Goal: Task Accomplishment & Management: Use online tool/utility

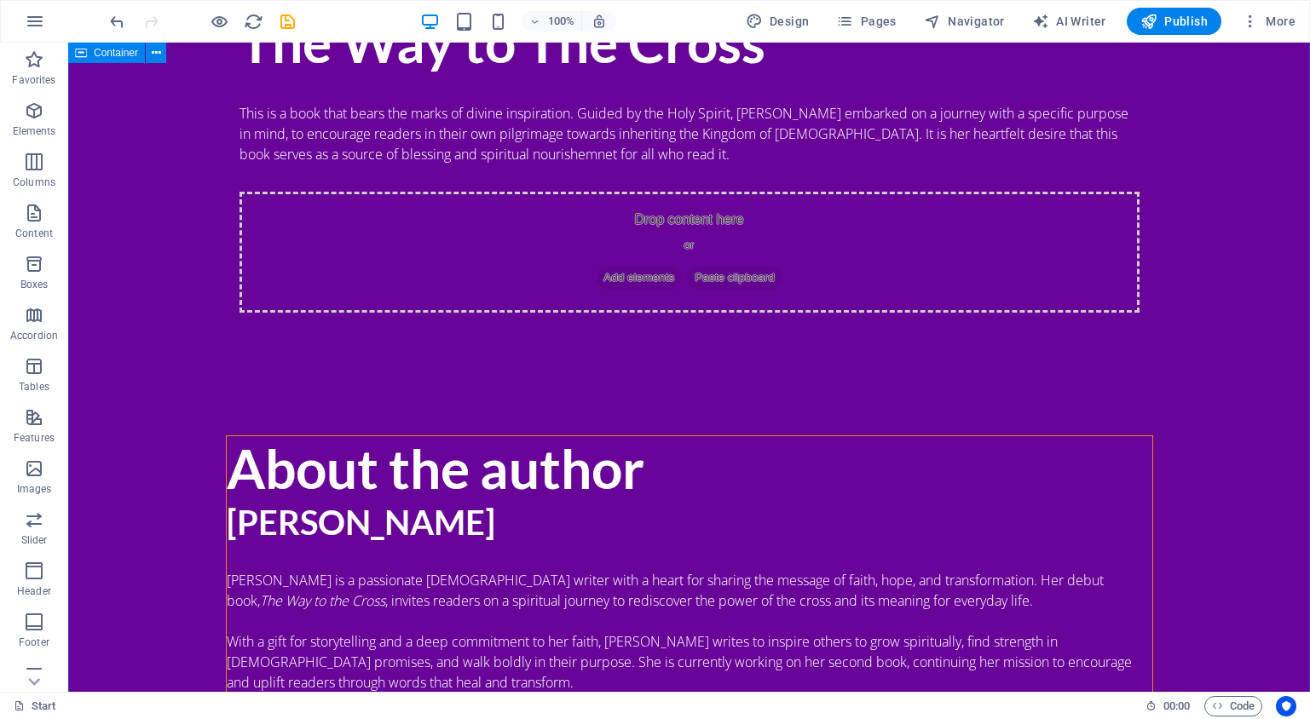
scroll to position [1457, 0]
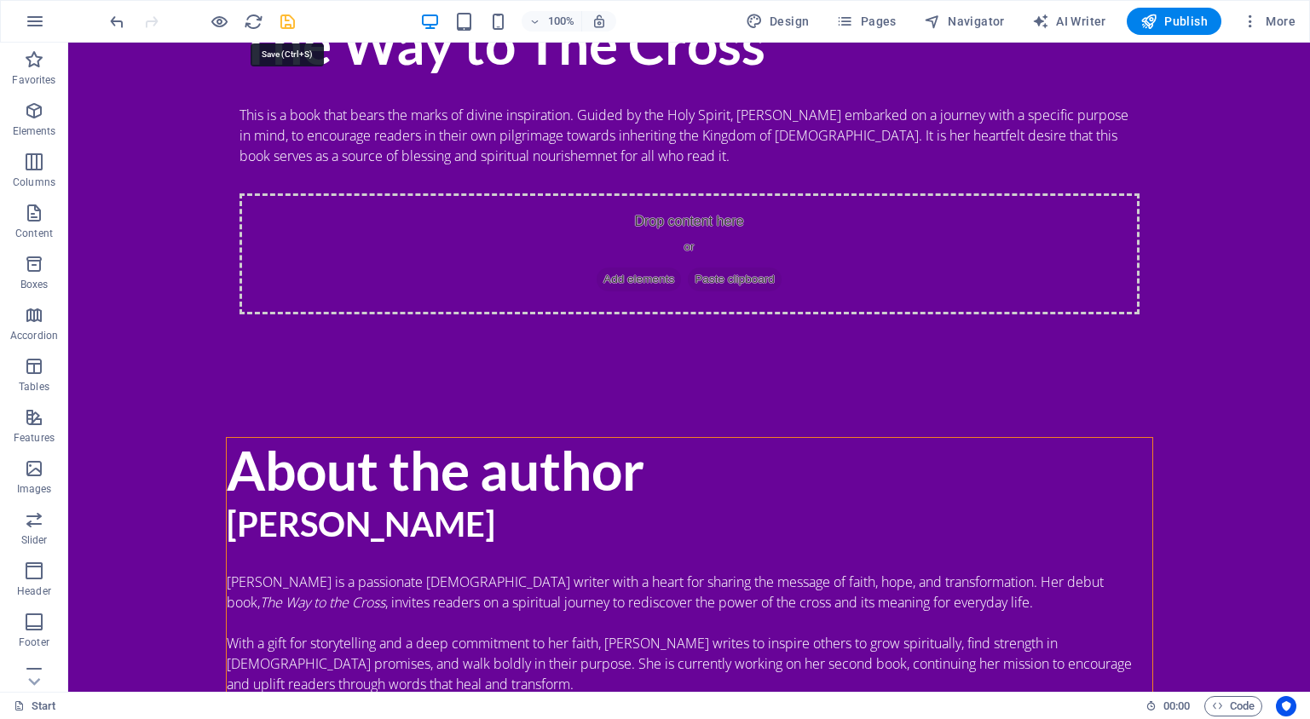
click at [285, 24] on icon "save" at bounding box center [288, 22] width 20 height 20
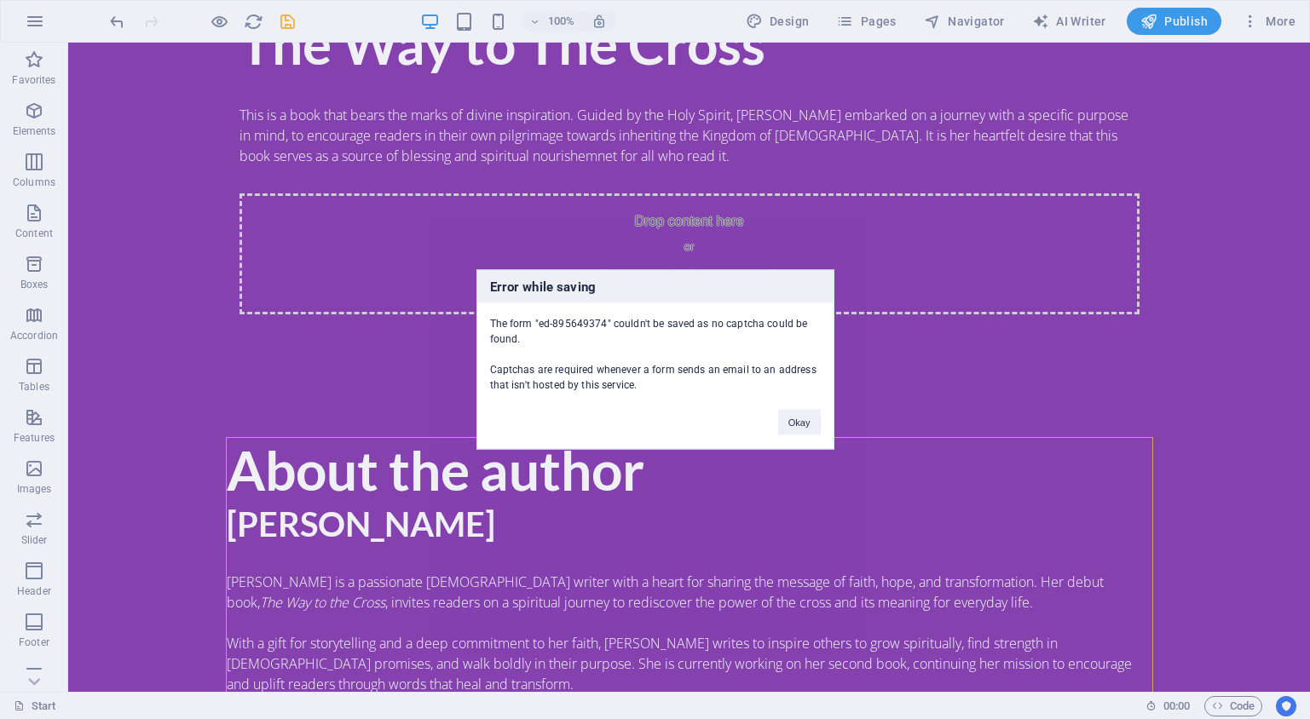
scroll to position [663, 0]
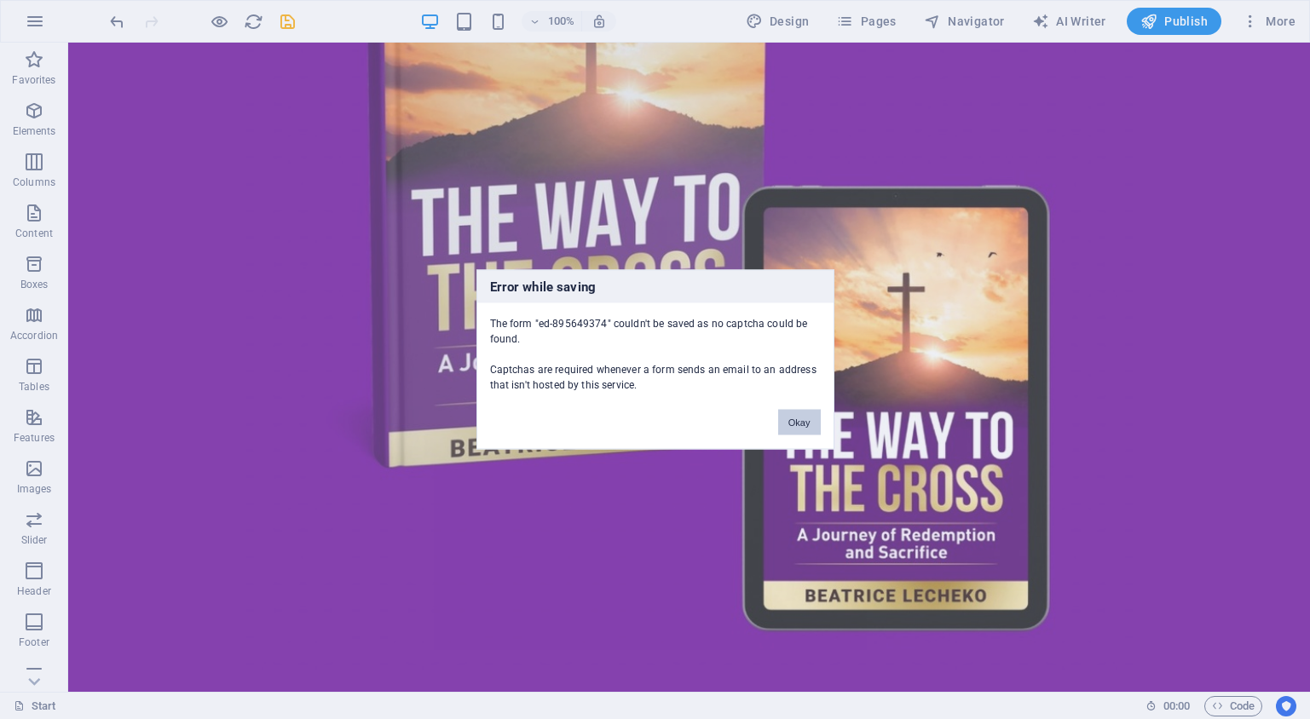
click at [809, 423] on button "Okay" at bounding box center [799, 423] width 43 height 26
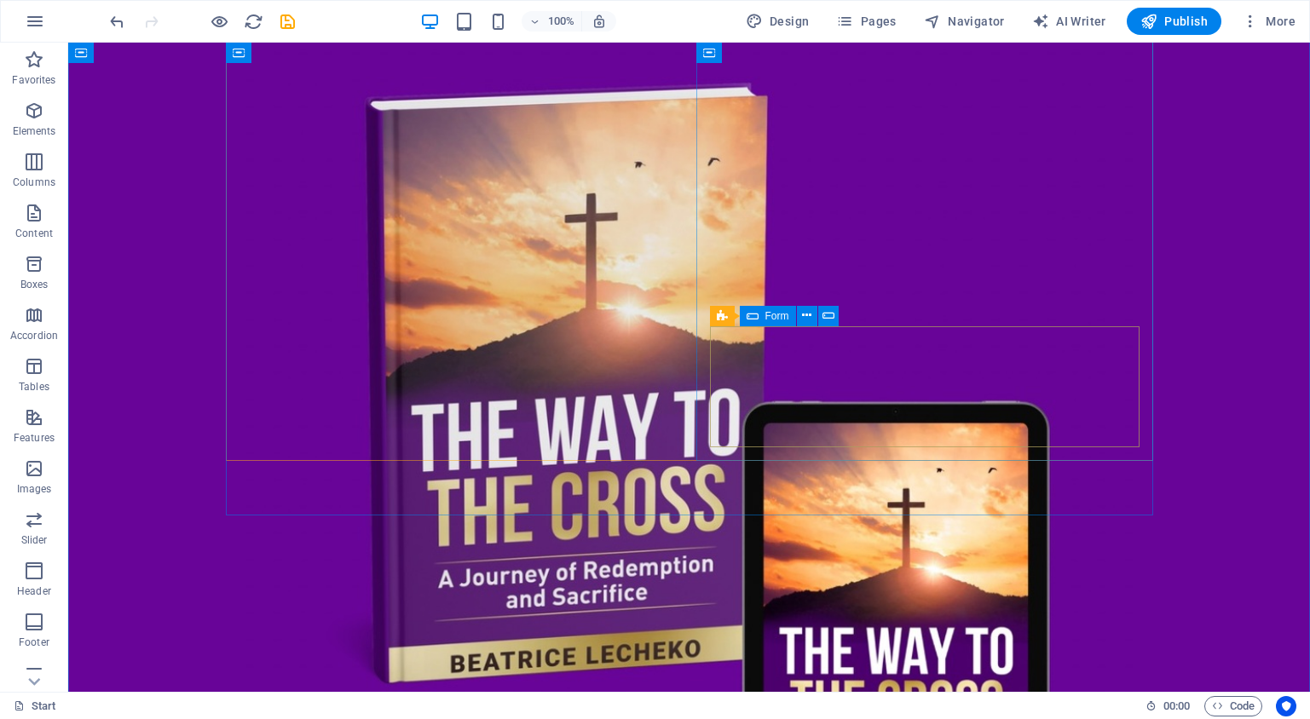
scroll to position [114, 0]
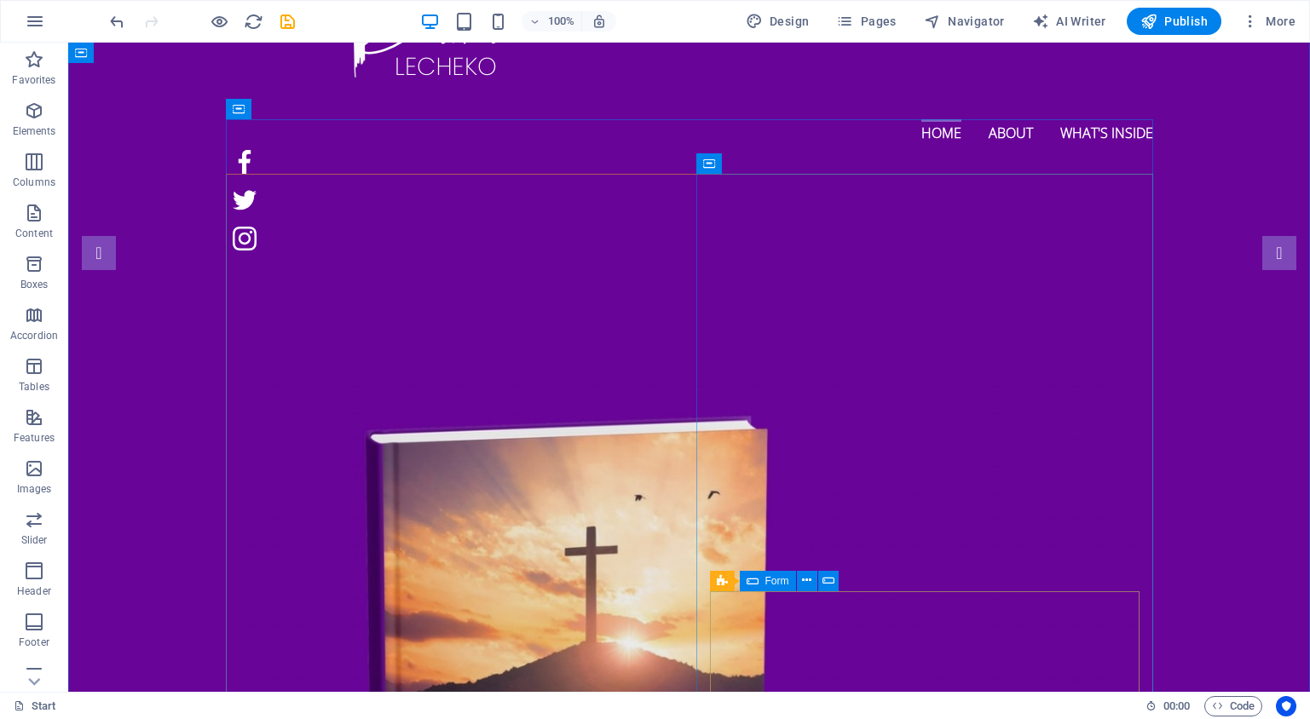
click div "Drop content here or Add elements Paste clipboard"
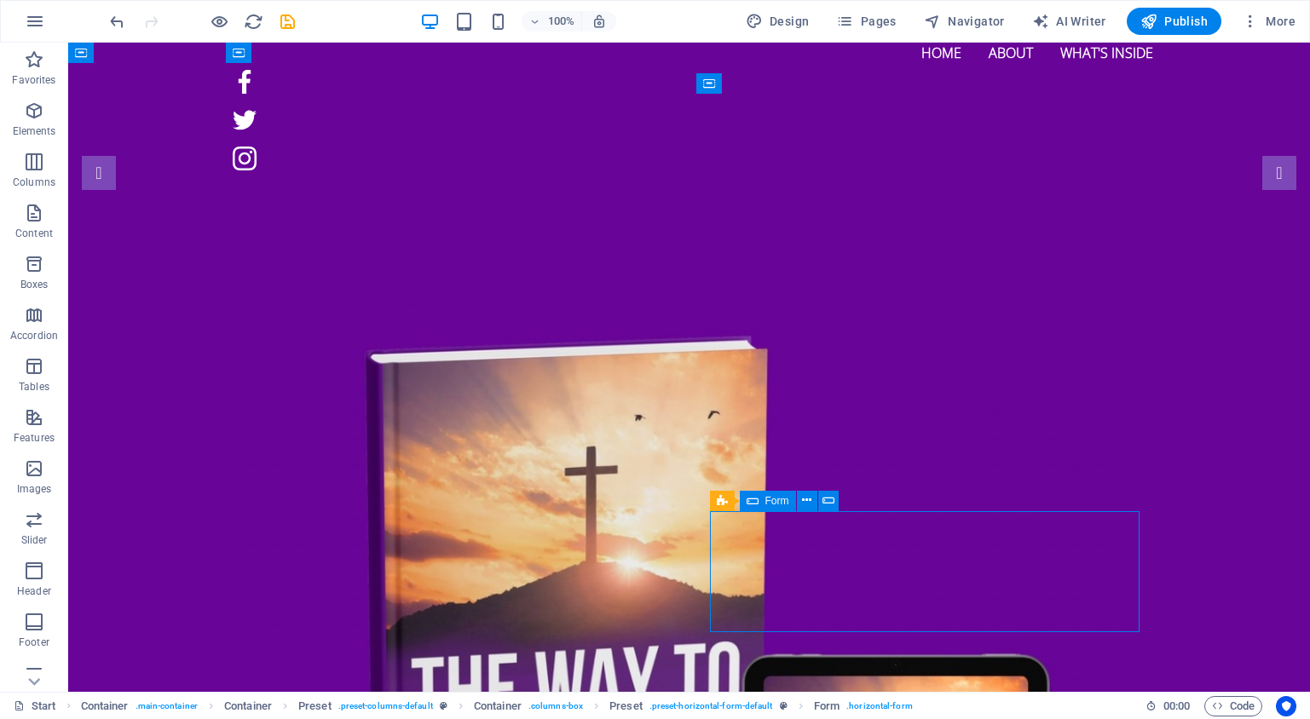
scroll to position [197, 0]
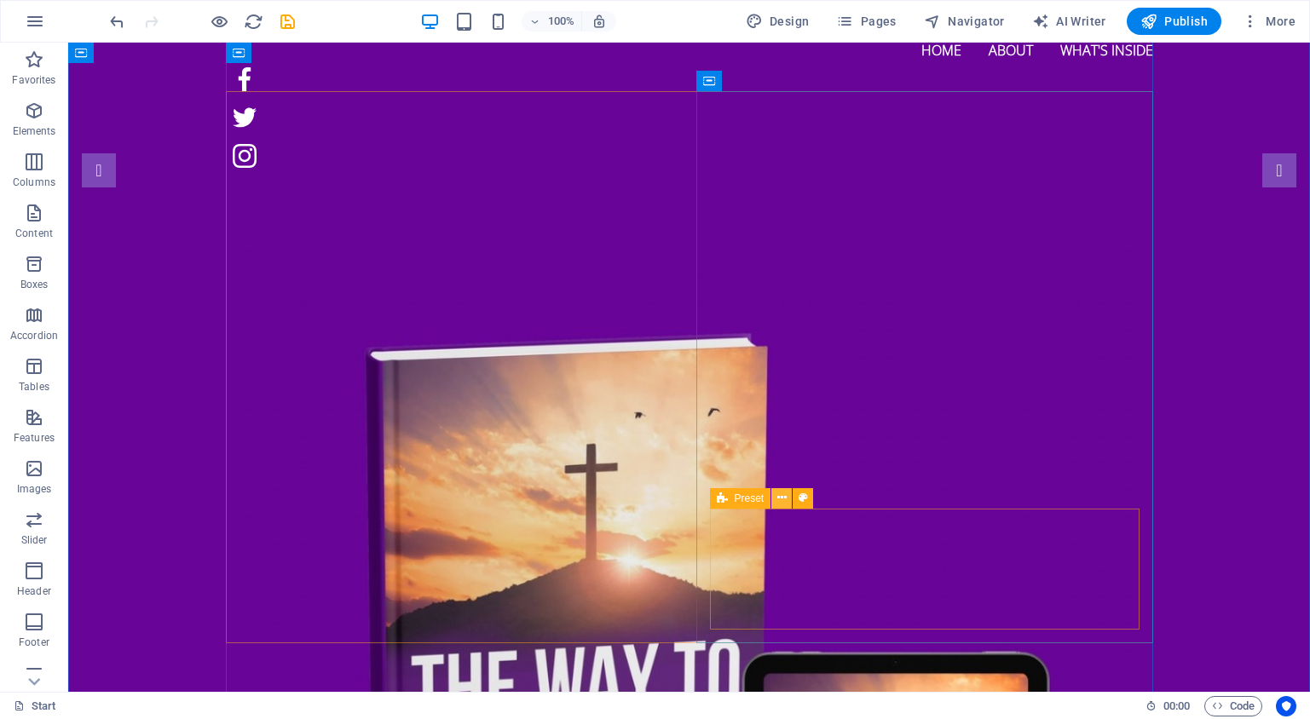
click at [785, 499] on icon at bounding box center [781, 498] width 9 height 18
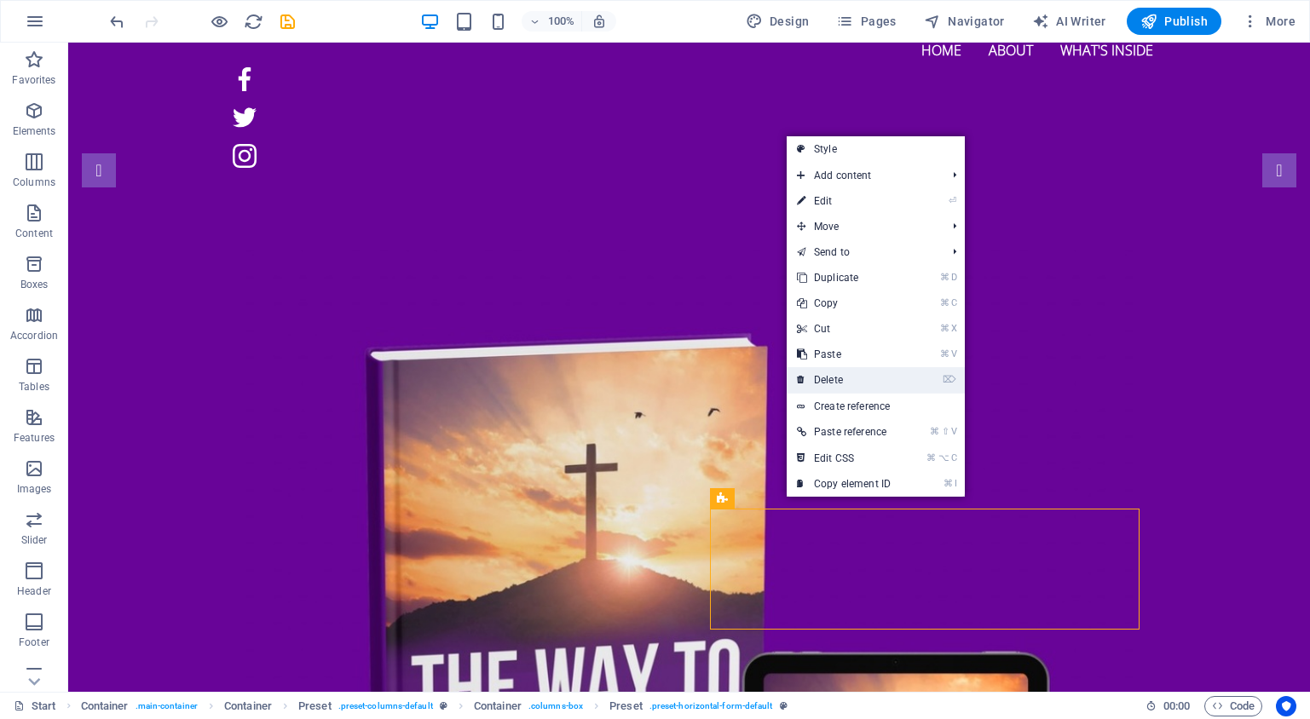
click at [822, 382] on link "⌦ Delete" at bounding box center [844, 380] width 114 height 26
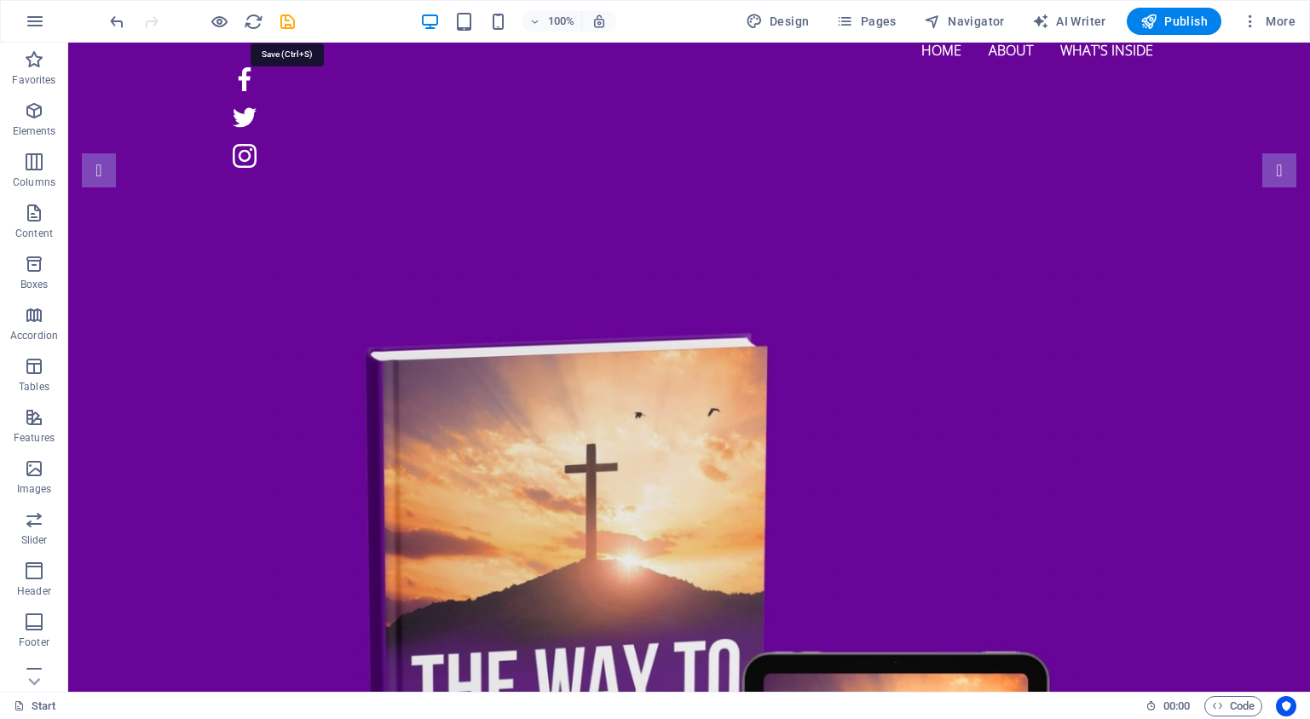
click at [291, 20] on icon "save" at bounding box center [288, 22] width 20 height 20
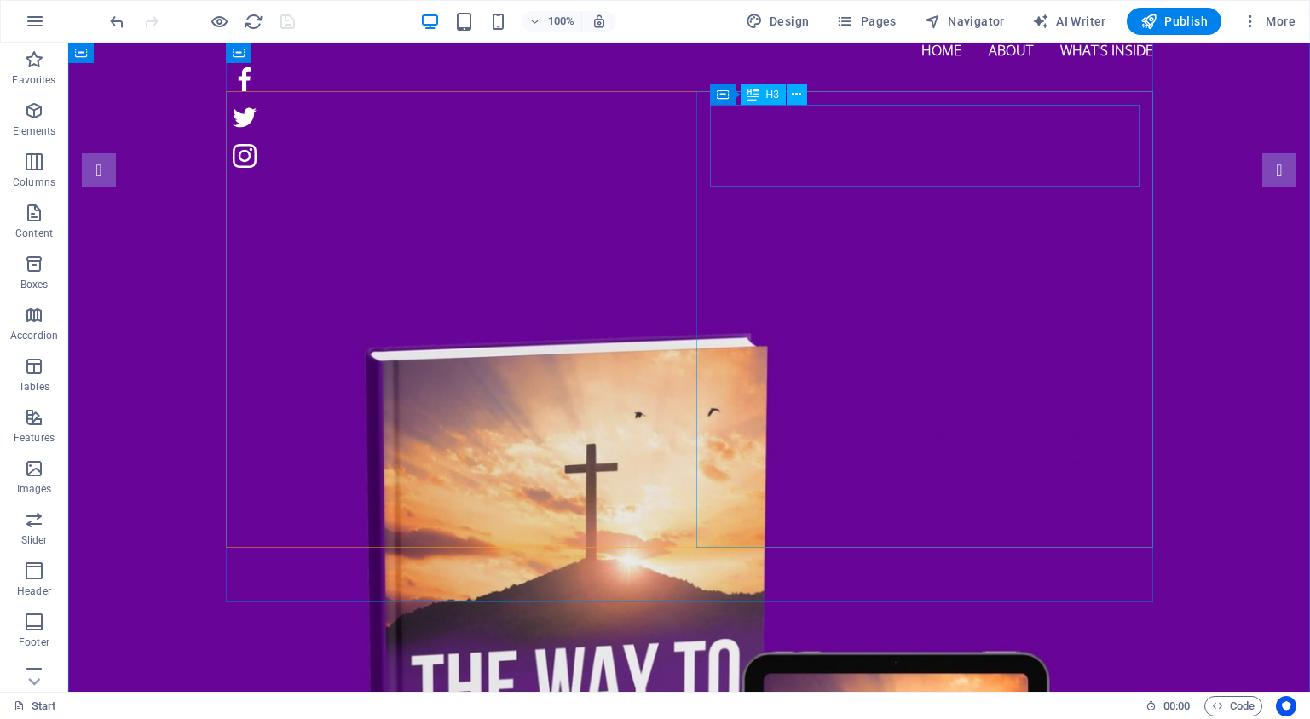
drag, startPoint x: 833, startPoint y: 166, endPoint x: 533, endPoint y: 166, distance: 300.0
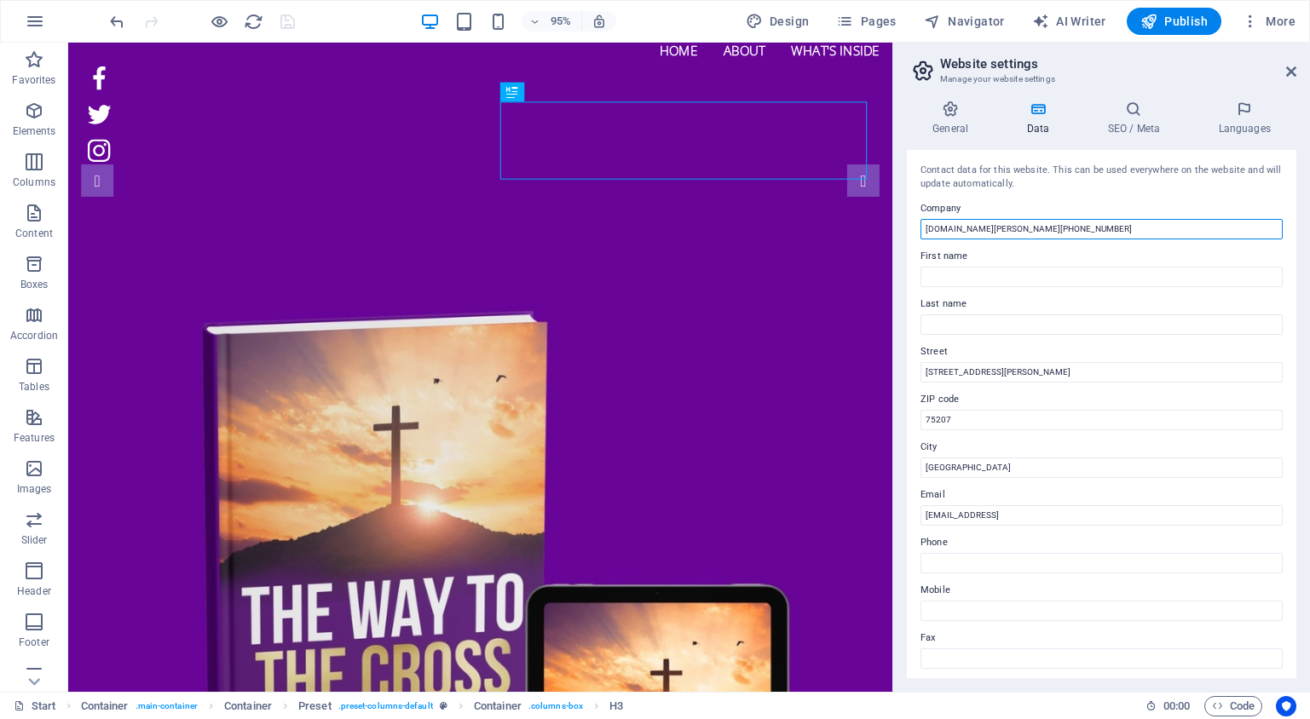
click at [1019, 226] on input "[DOMAIN_NAME][PERSON_NAME][PHONE_NUMBER]" at bounding box center [1101, 229] width 362 height 20
click at [1018, 226] on input "[DOMAIN_NAME][PERSON_NAME][PHONE_NUMBER]" at bounding box center [1101, 229] width 362 height 20
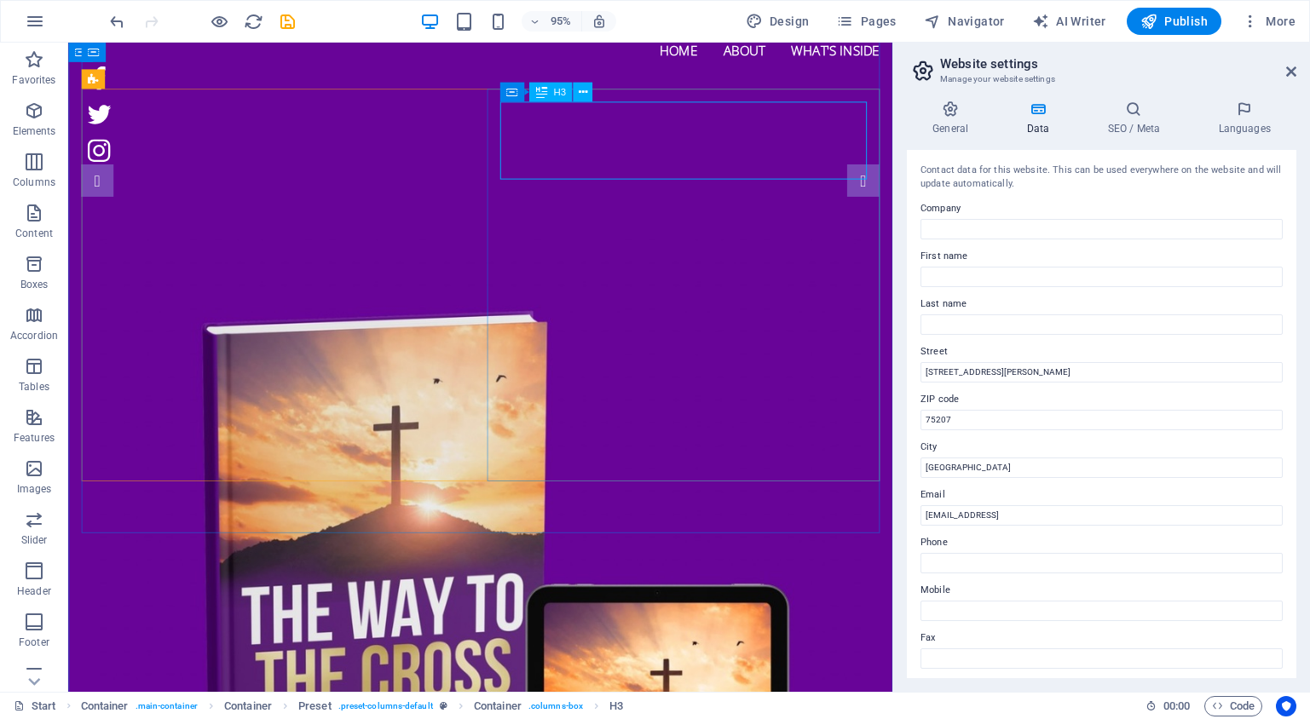
drag, startPoint x: 610, startPoint y: 126, endPoint x: 426, endPoint y: 176, distance: 190.6
click at [426, 243] on figure at bounding box center [501, 649] width 813 height 813
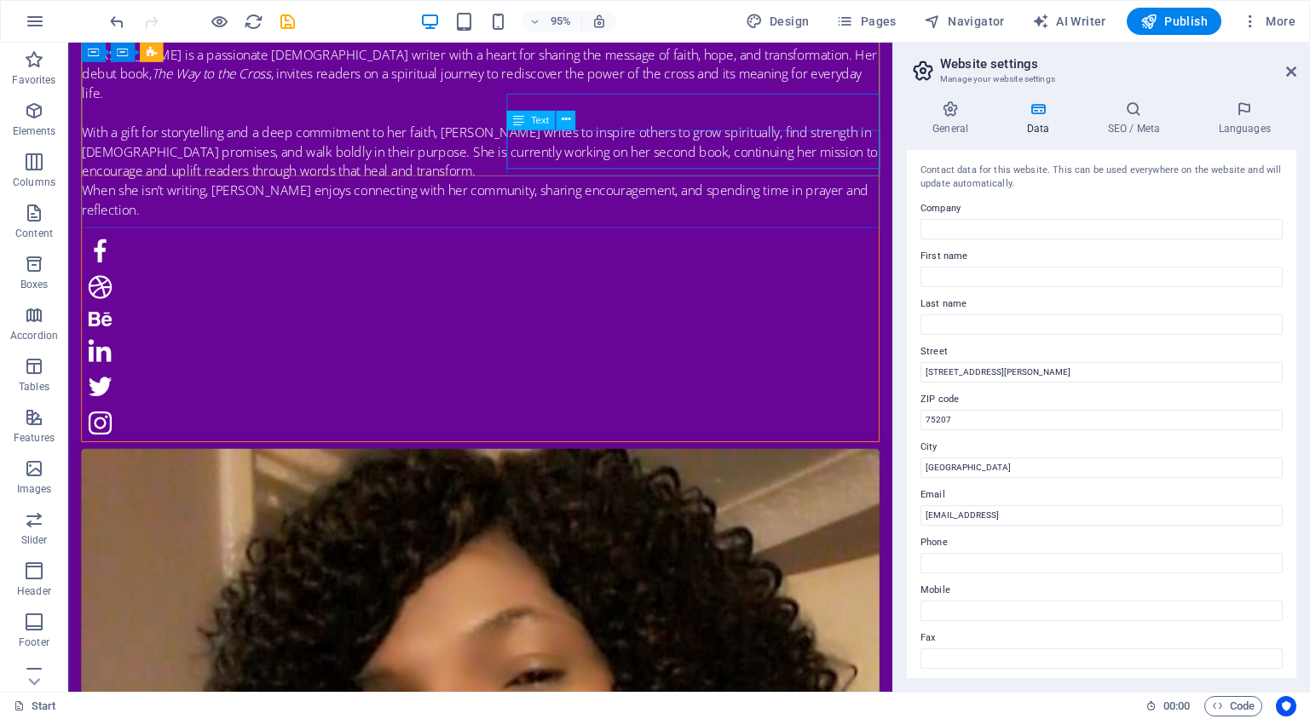
scroll to position [1744, 0]
